Goal: Task Accomplishment & Management: Use online tool/utility

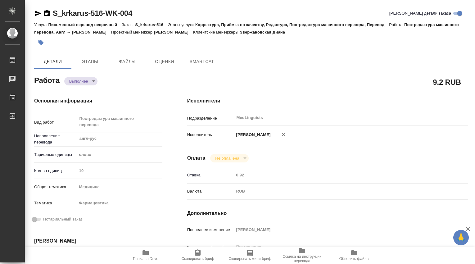
type textarea "x"
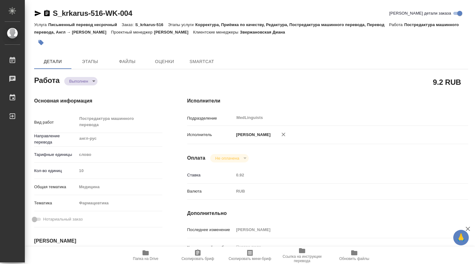
type textarea "x"
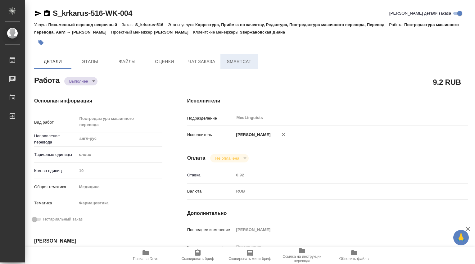
type textarea "x"
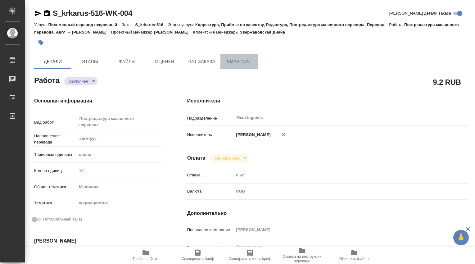
click at [241, 64] on span "SmartCat" at bounding box center [239, 62] width 30 height 8
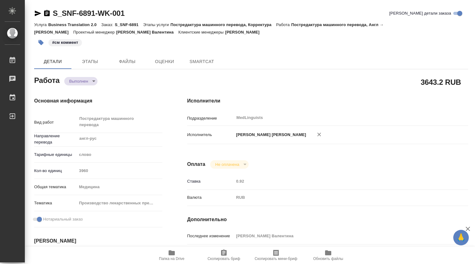
type textarea "x"
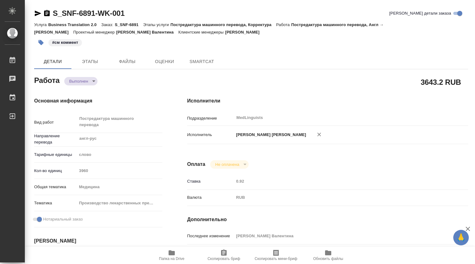
type textarea "x"
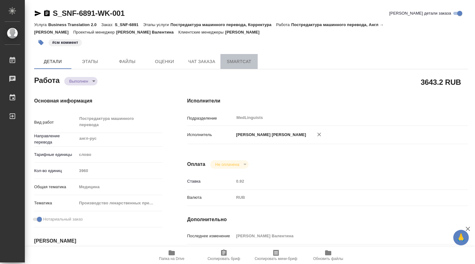
click at [248, 60] on span "SmartCat" at bounding box center [239, 62] width 30 height 8
type textarea "x"
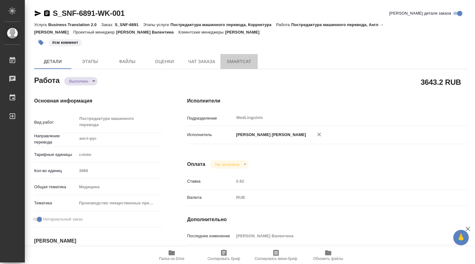
type textarea "x"
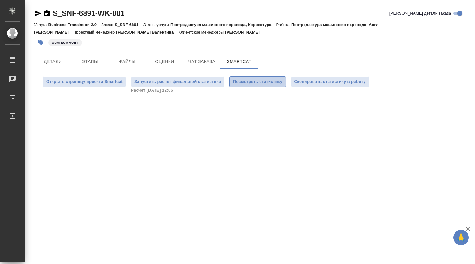
click at [263, 82] on span "Посмотреть статистику" at bounding box center [257, 81] width 49 height 7
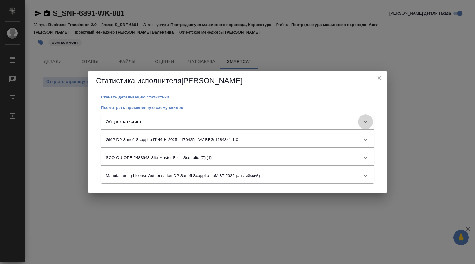
click at [367, 121] on icon at bounding box center [366, 122] width 4 height 2
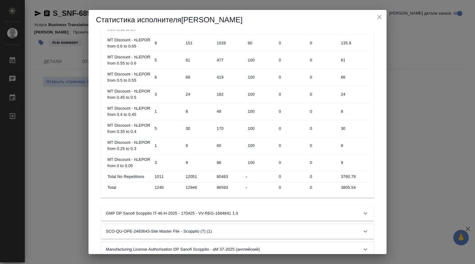
scroll to position [320, 0]
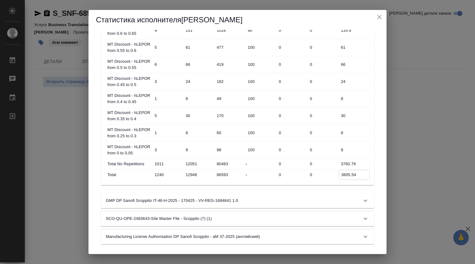
drag, startPoint x: 341, startPoint y: 174, endPoint x: 359, endPoint y: 176, distance: 18.1
click at [359, 176] on input "3805.54" at bounding box center [354, 174] width 30 height 9
